Goal: Task Accomplishment & Management: Use online tool/utility

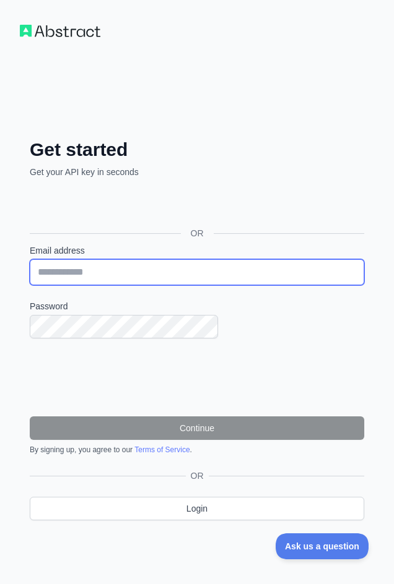
click at [188, 270] on input "Email address" at bounding box center [197, 272] width 334 height 26
type input "**********"
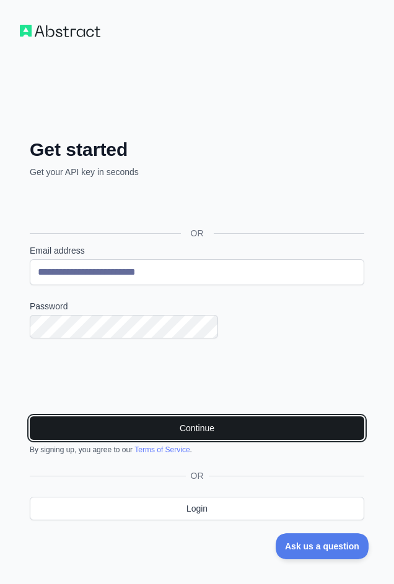
click at [236, 428] on button "Continue" at bounding box center [197, 429] width 334 height 24
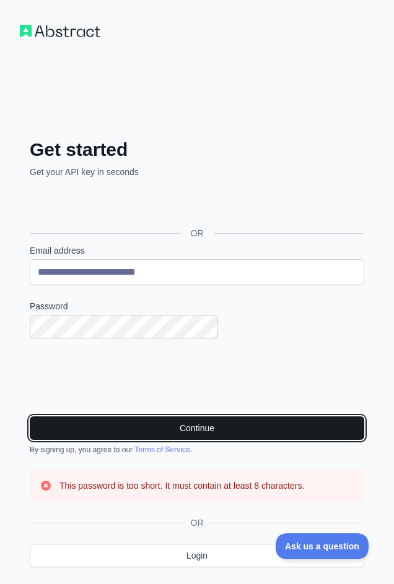
click at [168, 424] on button "Continue" at bounding box center [197, 429] width 334 height 24
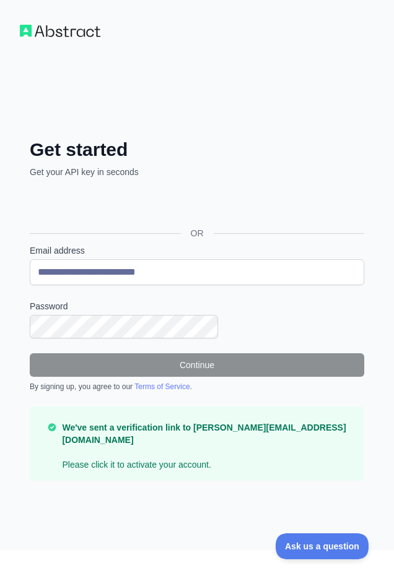
click at [212, 468] on div "We've sent a verification link to anoosha.luqman@ucalgary.ca Please click it to…" at bounding box center [197, 444] width 334 height 74
click at [193, 441] on strong "We've sent a verification link to anoosha.luqman@ucalgary.ca" at bounding box center [203, 434] width 283 height 22
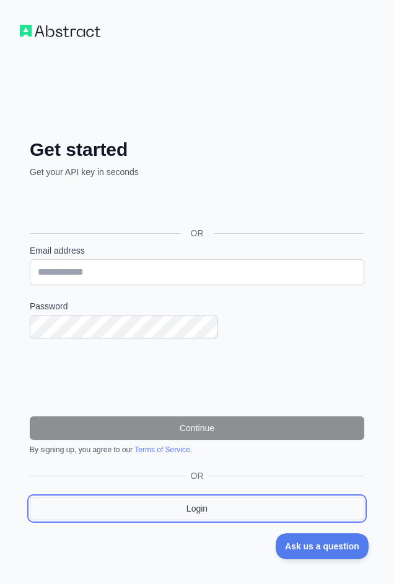
click at [254, 508] on link "Login" at bounding box center [197, 509] width 334 height 24
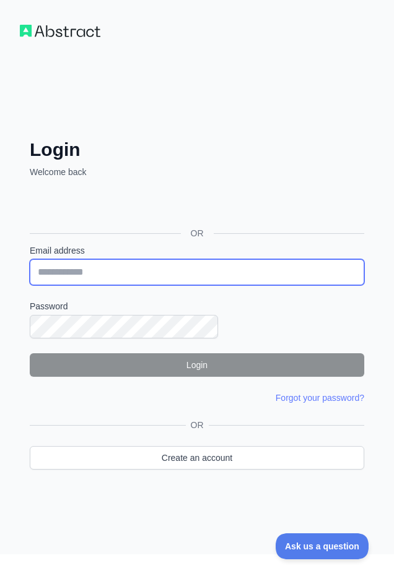
click at [175, 270] on input "Email address" at bounding box center [197, 272] width 334 height 26
type input "**********"
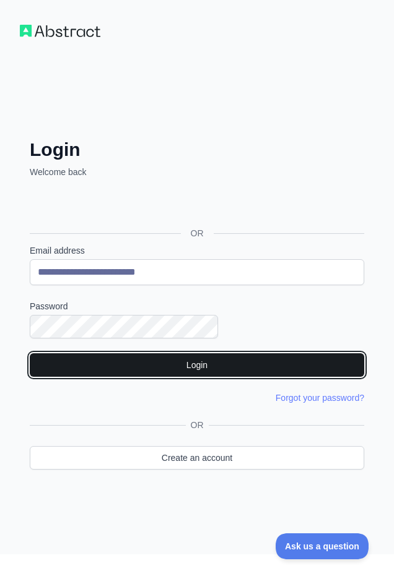
click at [203, 360] on button "Login" at bounding box center [197, 365] width 334 height 24
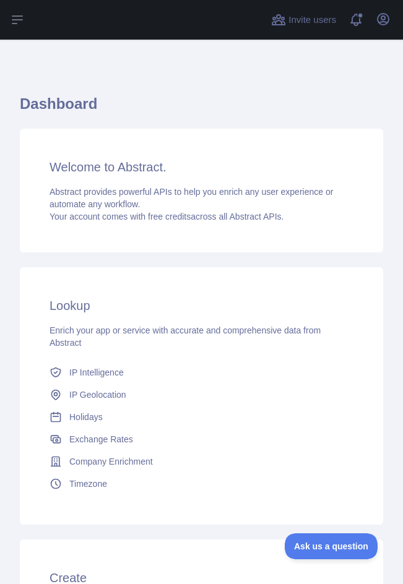
click at [282, 204] on div "Abstract provides powerful APIs to help you enrich any user experience or autom…" at bounding box center [202, 204] width 304 height 37
click at [273, 216] on span "Your account comes with free credits across all Abstract APIs." at bounding box center [167, 217] width 234 height 10
click at [18, 14] on icon at bounding box center [17, 19] width 15 height 15
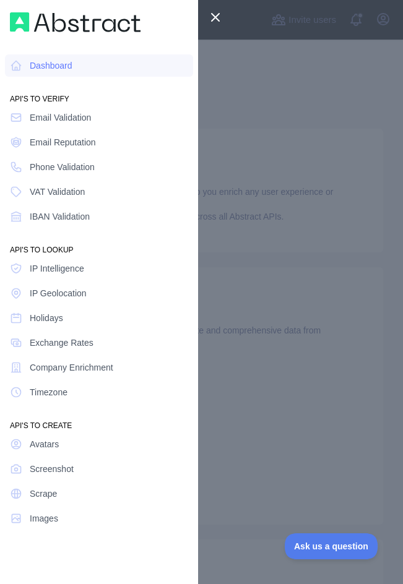
click at [213, 15] on icon at bounding box center [215, 17] width 7 height 7
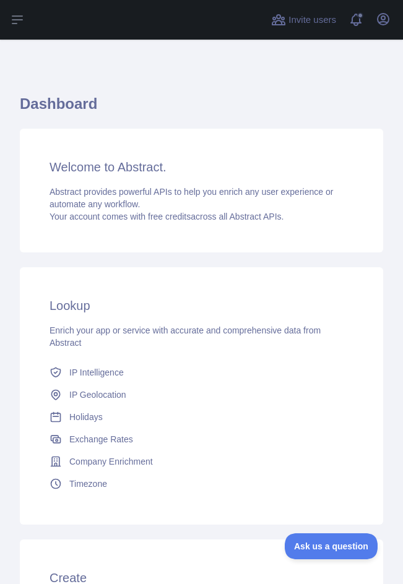
drag, startPoint x: 275, startPoint y: 194, endPoint x: 195, endPoint y: 244, distance: 94.6
click at [274, 194] on span "Abstract provides powerful APIs to help you enrich any user experience or autom…" at bounding box center [191, 198] width 283 height 22
click at [191, 248] on div "Welcome to Abstract. Abstract provides powerful APIs to help you enrich any use…" at bounding box center [201, 191] width 363 height 124
drag, startPoint x: 167, startPoint y: 288, endPoint x: 156, endPoint y: 283, distance: 12.5
click at [160, 288] on div "Lookup Enrich your app or service with accurate and comprehensive data from Abs…" at bounding box center [201, 395] width 363 height 257
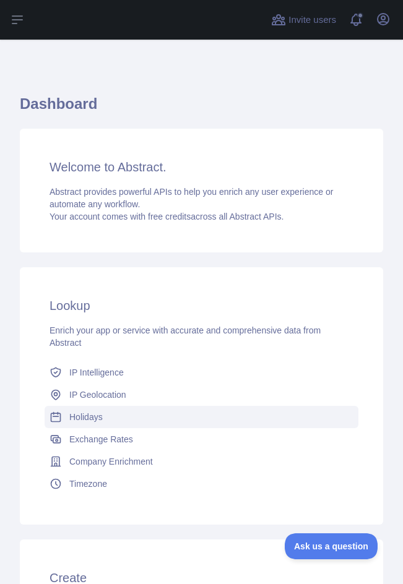
click at [91, 415] on span "Holidays" at bounding box center [85, 417] width 33 height 12
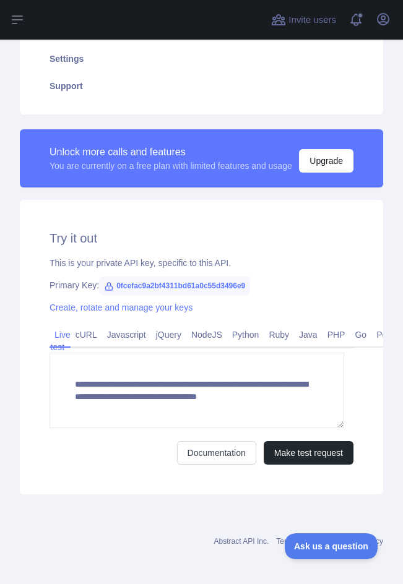
scroll to position [266, 0]
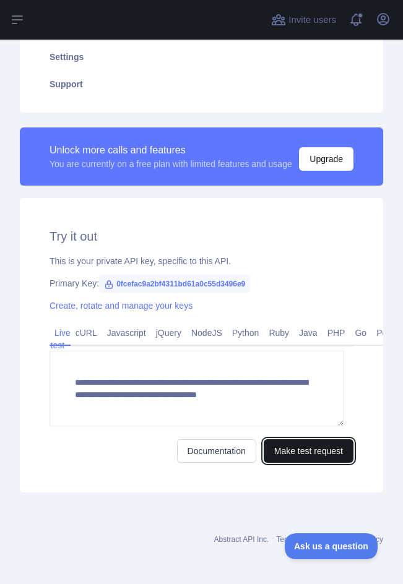
click at [283, 442] on button "Make test request" at bounding box center [309, 451] width 90 height 24
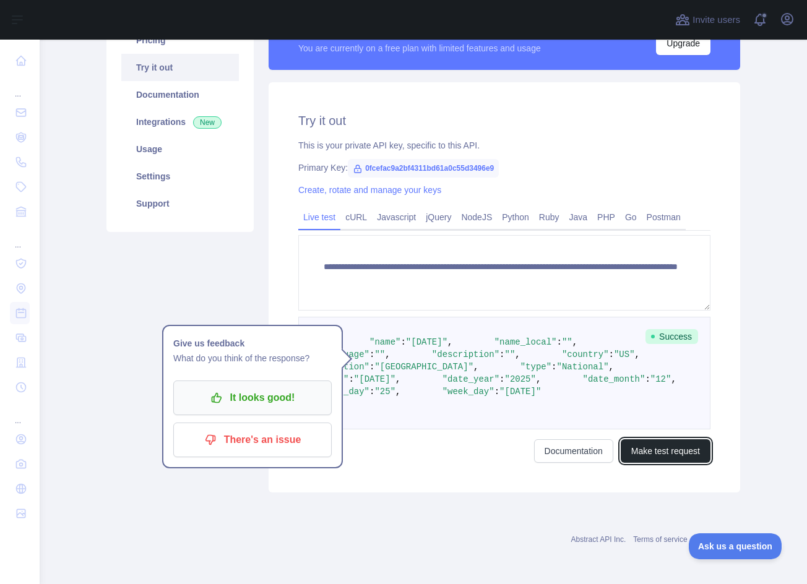
scroll to position [243, 0]
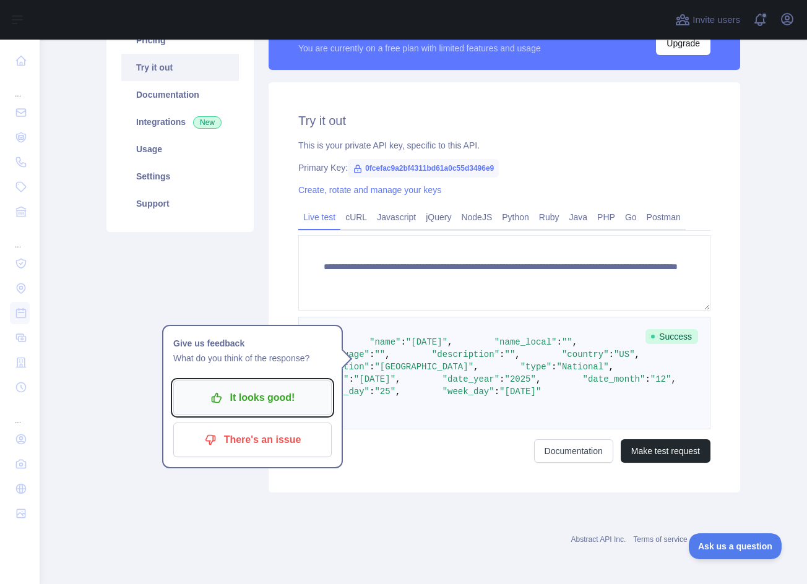
click at [214, 392] on icon "button" at bounding box center [216, 398] width 12 height 12
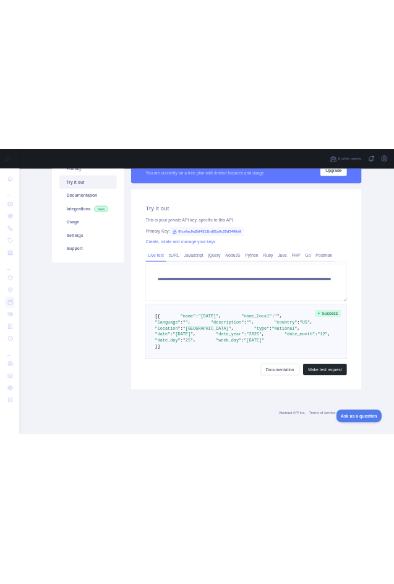
scroll to position [58, 0]
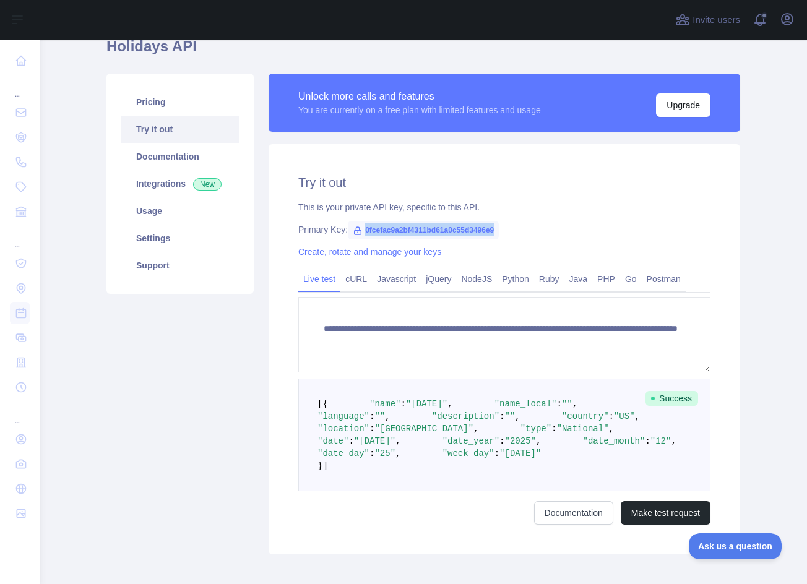
drag, startPoint x: 358, startPoint y: 231, endPoint x: 503, endPoint y: 225, distance: 145.0
click at [402, 225] on div "Primary Key: 0fcefac9a2bf4311bd61a0c55d3496e9" at bounding box center [504, 229] width 412 height 12
copy span "0fcefac9a2bf4311bd61a0c55d3496e9"
